Goal: Transaction & Acquisition: Purchase product/service

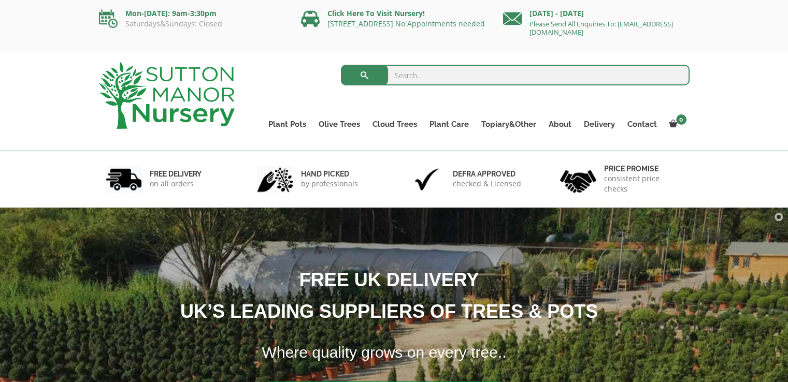
click at [406, 73] on input "search" at bounding box center [515, 75] width 349 height 21
type input "terracotta tuscan"
click at [341, 65] on button "submit" at bounding box center [364, 75] width 47 height 21
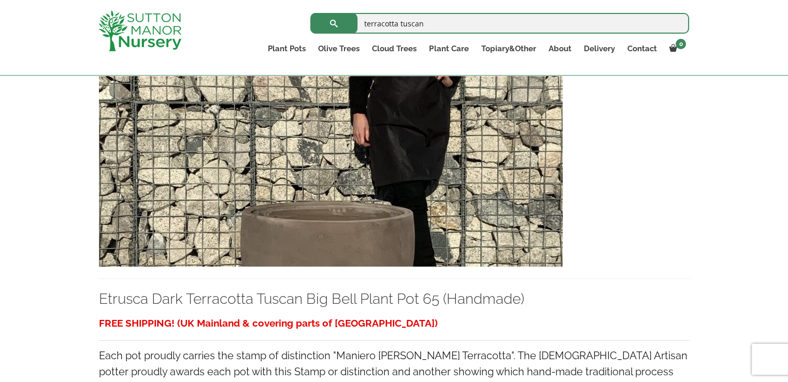
scroll to position [4256, 0]
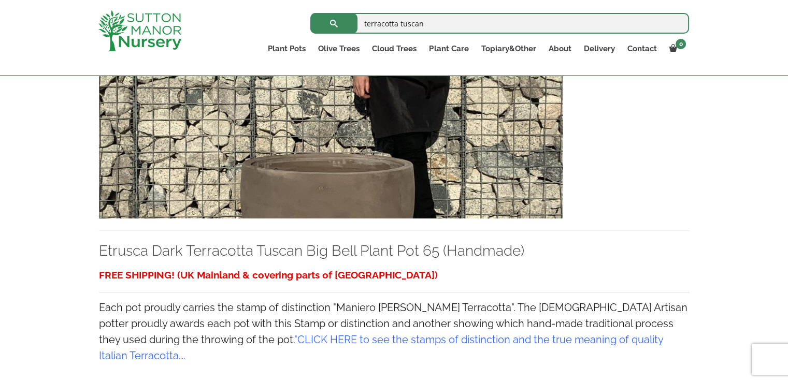
click at [464, 21] on input "terracotta tuscan" at bounding box center [499, 23] width 379 height 21
type input "terracotta tuscan jar"
click at [310, 13] on button "submit" at bounding box center [333, 23] width 47 height 21
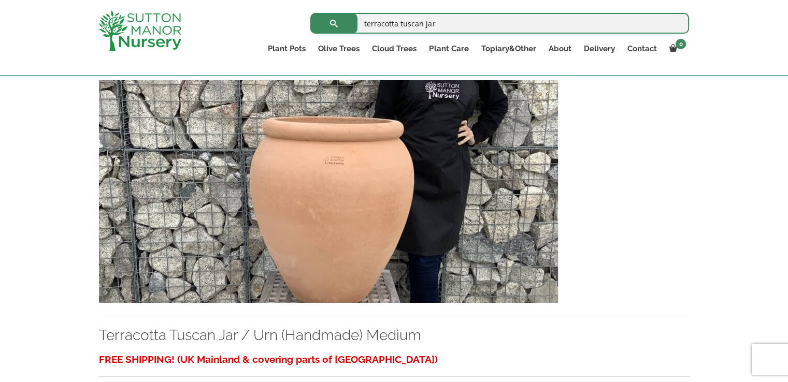
scroll to position [259, 0]
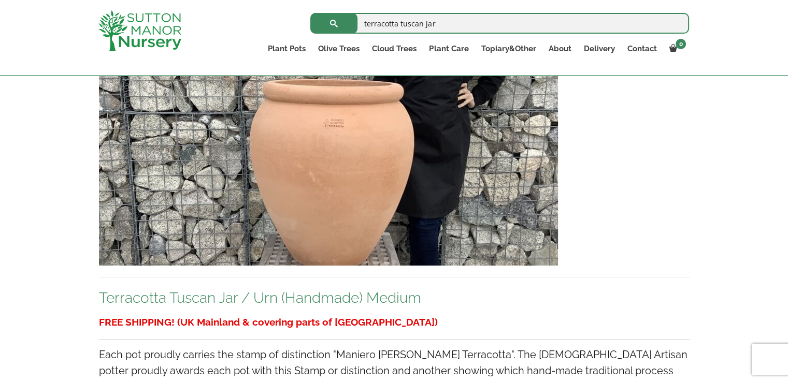
click at [261, 297] on link "Terracotta Tuscan Jar / Urn (Handmade) Medium" at bounding box center [260, 298] width 322 height 17
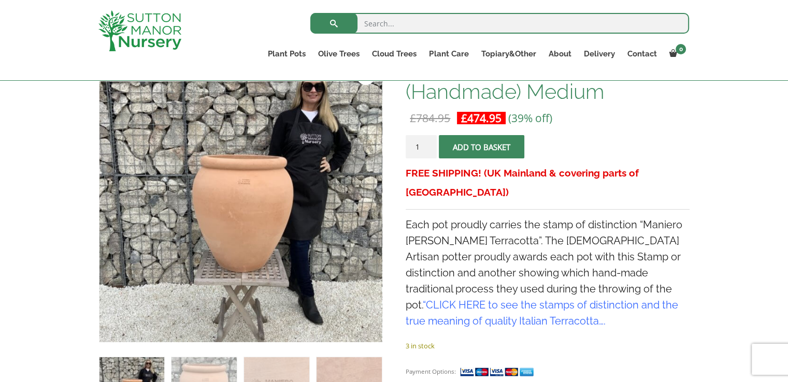
scroll to position [155, 0]
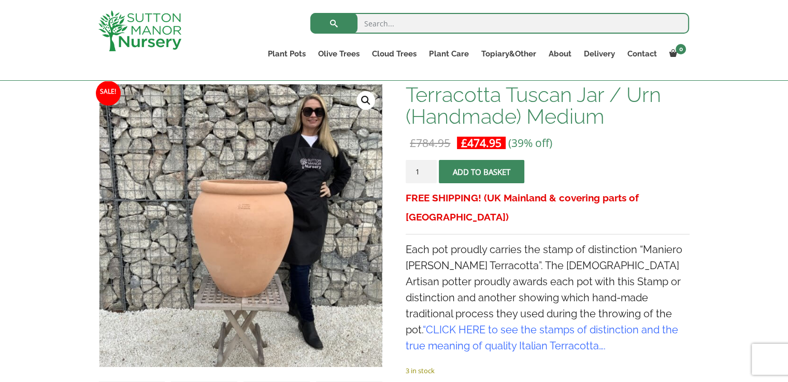
click at [431, 23] on input "search" at bounding box center [499, 23] width 379 height 21
type input "olive jar"
click at [310, 13] on button "submit" at bounding box center [333, 23] width 47 height 21
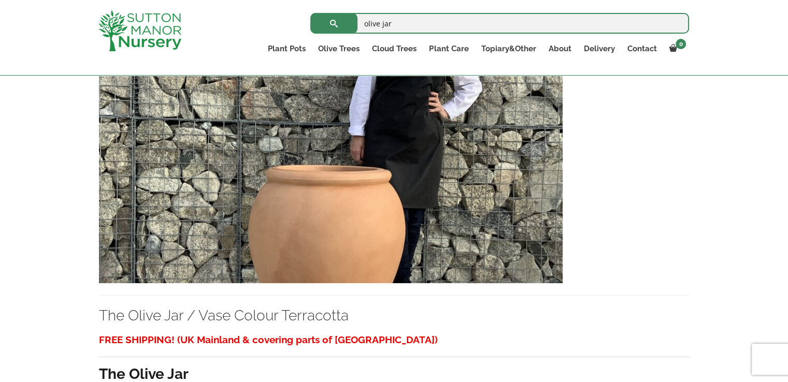
scroll to position [1192, 0]
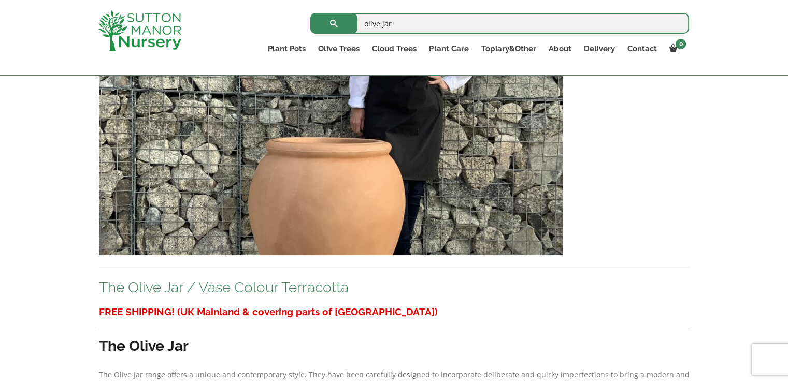
click at [173, 283] on link "The Olive Jar / Vase Colour Terracotta" at bounding box center [224, 287] width 250 height 17
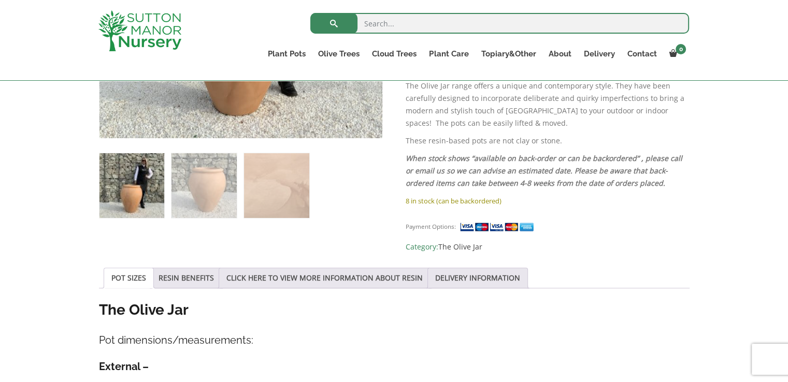
scroll to position [466, 0]
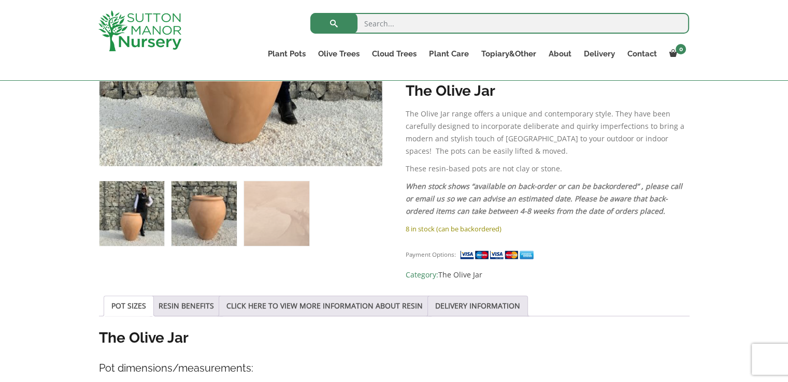
click at [221, 211] on img at bounding box center [204, 213] width 65 height 65
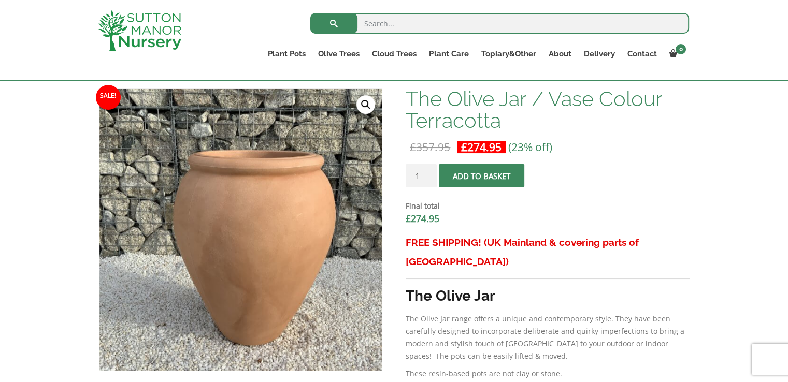
scroll to position [259, 0]
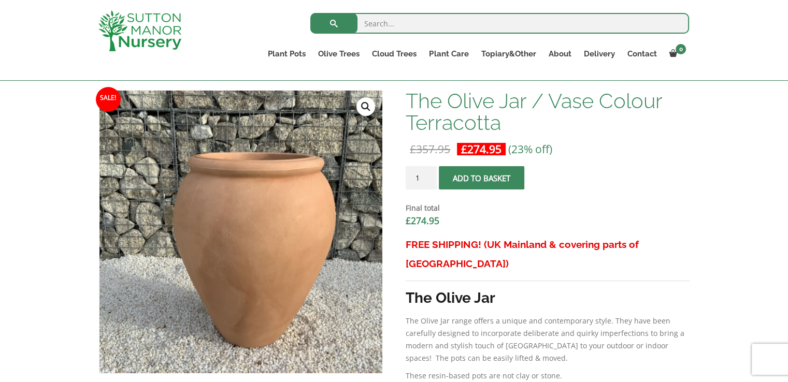
click at [33, 38] on div "Search for: Plant Pots Resin Bonded Pots The Amalfi Pots The Milan Pots The Cap…" at bounding box center [394, 40] width 788 height 81
